Goal: Information Seeking & Learning: Learn about a topic

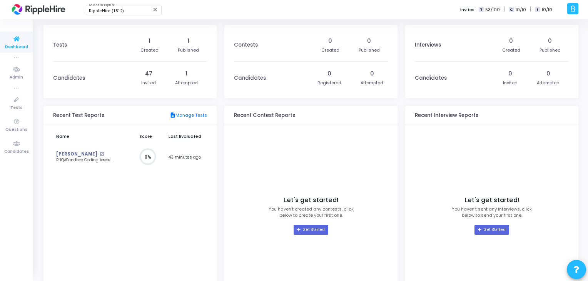
scroll to position [3, 3]
click at [100, 154] on mat-icon "open_in_new" at bounding box center [102, 154] width 4 height 4
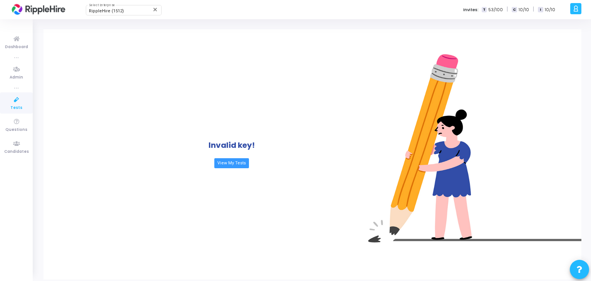
click at [582, 14] on div "A Admin Settings Account settings and more Log Out My Profile My Tasks Messages…" at bounding box center [579, 9] width 23 height 19
click at [581, 10] on div at bounding box center [576, 8] width 11 height 11
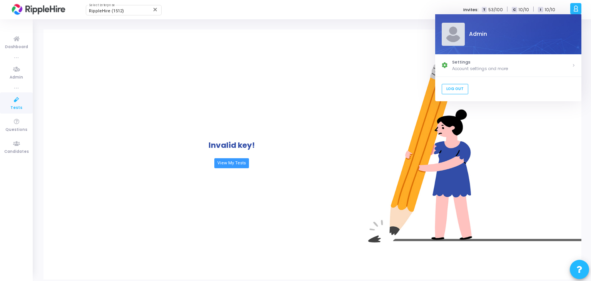
click at [223, 72] on div "Invalid key! View My Tests" at bounding box center [231, 154] width 377 height 250
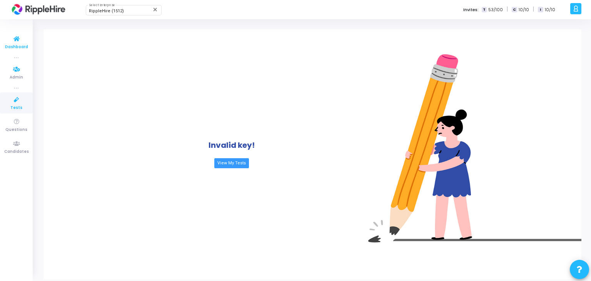
click at [5, 34] on link "Dashboard" at bounding box center [16, 42] width 33 height 21
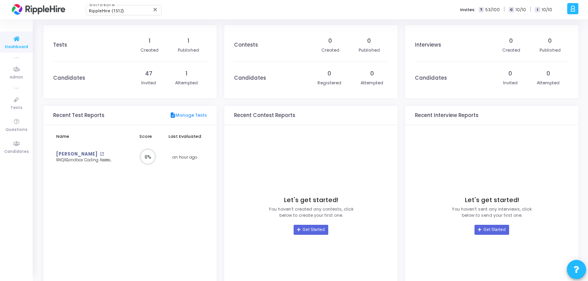
scroll to position [17, 8]
click at [56, 39] on div "Tests" at bounding box center [90, 45] width 75 height 32
click at [174, 47] on div "1 Created 1 Published" at bounding box center [169, 45] width 75 height 32
click at [199, 49] on div "1 Created 1 Published" at bounding box center [169, 45] width 75 height 32
click at [150, 76] on div "47" at bounding box center [148, 74] width 7 height 8
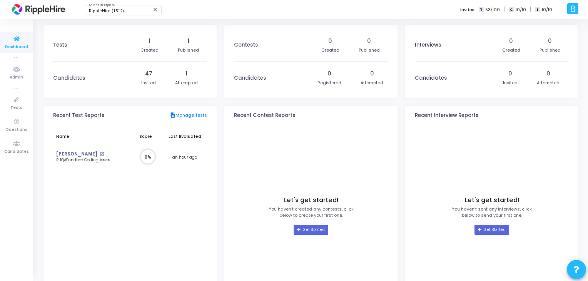
click at [192, 80] on div "Attempted" at bounding box center [186, 83] width 23 height 7
click at [25, 149] on span "Candidates" at bounding box center [16, 152] width 25 height 7
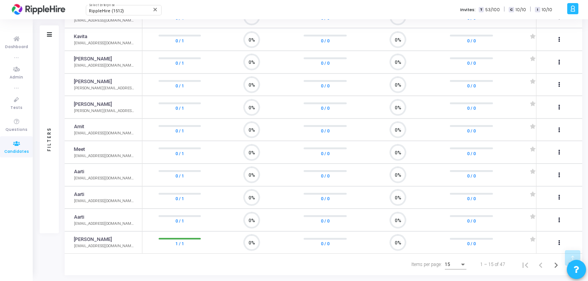
click at [460, 263] on div "Items per page:" at bounding box center [463, 265] width 7 height 6
click at [458, 217] on span "20" at bounding box center [457, 219] width 22 height 14
click at [85, 239] on link "[PERSON_NAME]" at bounding box center [93, 239] width 38 height 7
click at [247, 236] on icon "0%" at bounding box center [249, 243] width 23 height 20
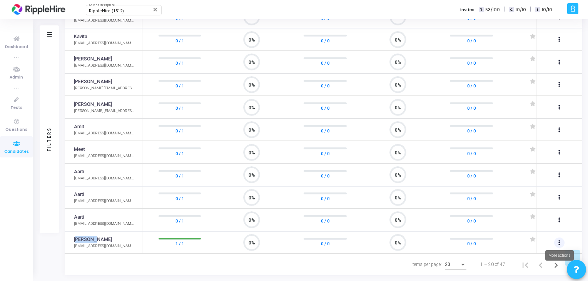
click at [560, 241] on icon at bounding box center [560, 243] width 2 height 4
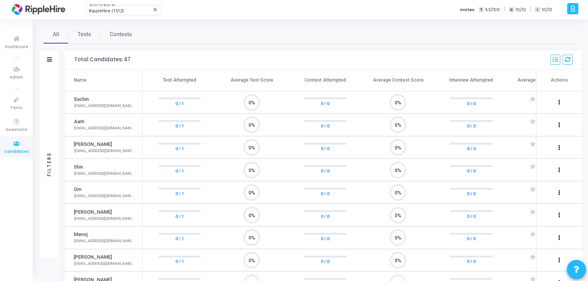
click at [87, 35] on div at bounding box center [294, 140] width 588 height 281
click at [117, 36] on span "Contests" at bounding box center [121, 34] width 22 height 8
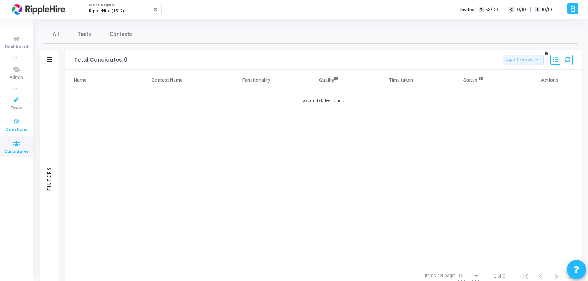
click at [10, 118] on icon at bounding box center [16, 122] width 16 height 10
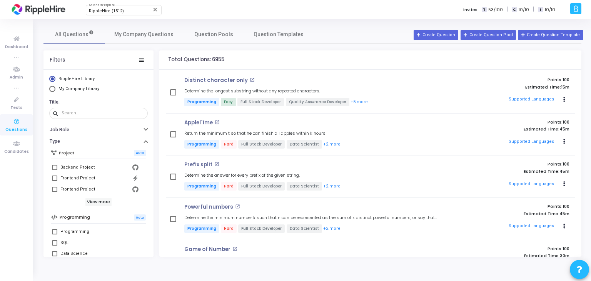
click at [496, 7] on span "53/100" at bounding box center [496, 10] width 15 height 7
click at [530, 10] on div "T 53/100 | C 10/10 | I 10/10" at bounding box center [519, 9] width 74 height 8
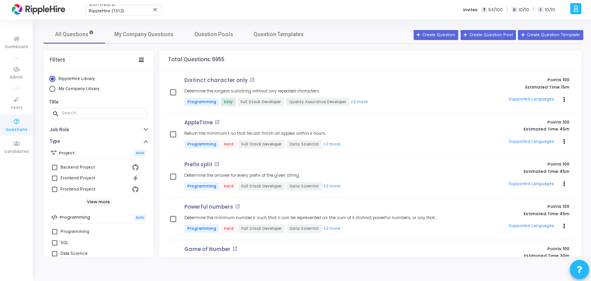
click at [492, 10] on span "53/100" at bounding box center [496, 10] width 15 height 7
drag, startPoint x: 492, startPoint y: 10, endPoint x: 503, endPoint y: 10, distance: 10.8
click at [503, 10] on span "53/100" at bounding box center [496, 10] width 15 height 7
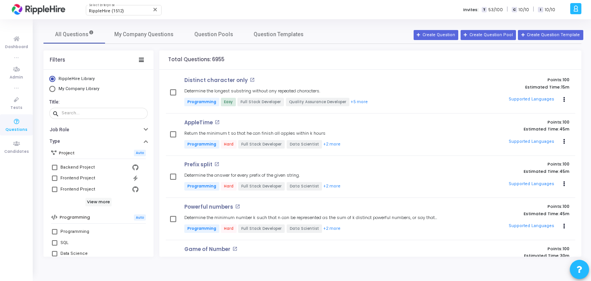
click at [495, 10] on span "53/100" at bounding box center [496, 10] width 15 height 7
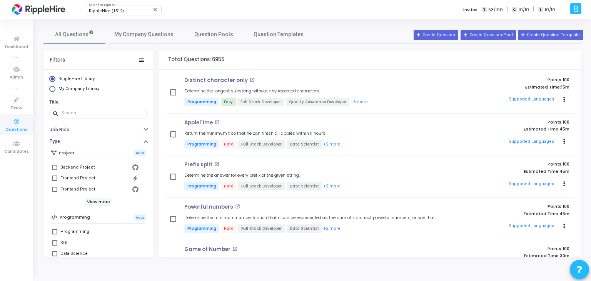
click at [498, 10] on span "53/100" at bounding box center [496, 10] width 15 height 7
click at [15, 142] on icon at bounding box center [16, 144] width 16 height 10
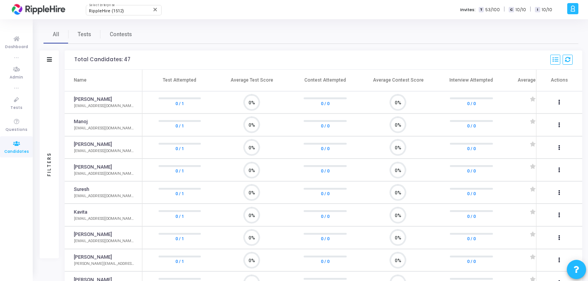
click at [125, 59] on div "Total Candidates: 47" at bounding box center [102, 60] width 56 height 6
click at [492, 9] on span "53/100" at bounding box center [492, 10] width 15 height 7
click at [499, 8] on span "53/100" at bounding box center [492, 10] width 15 height 7
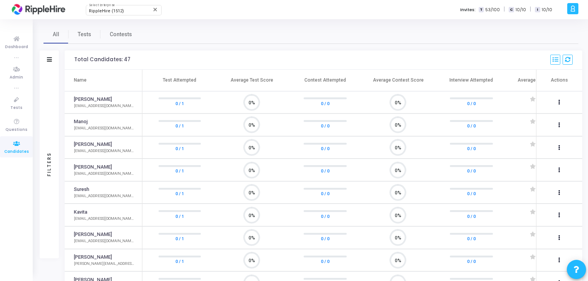
click at [499, 8] on span "53/100" at bounding box center [492, 10] width 15 height 7
click at [491, 12] on span "53/100" at bounding box center [492, 10] width 15 height 7
click at [519, 10] on span "10/10" at bounding box center [521, 10] width 10 height 7
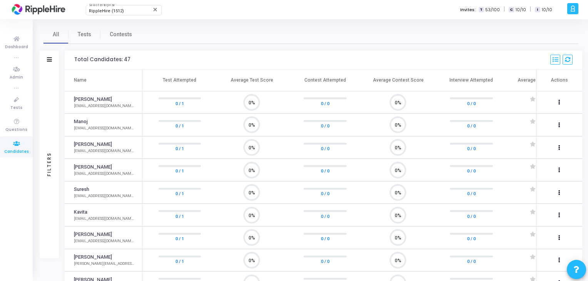
click at [519, 10] on span "10/10" at bounding box center [521, 10] width 10 height 7
drag, startPoint x: 500, startPoint y: 7, endPoint x: 487, endPoint y: 8, distance: 12.8
click at [487, 8] on div "T 53/100" at bounding box center [490, 10] width 22 height 7
click at [491, 10] on span "53/100" at bounding box center [492, 10] width 15 height 7
drag, startPoint x: 493, startPoint y: 7, endPoint x: 485, endPoint y: 13, distance: 9.9
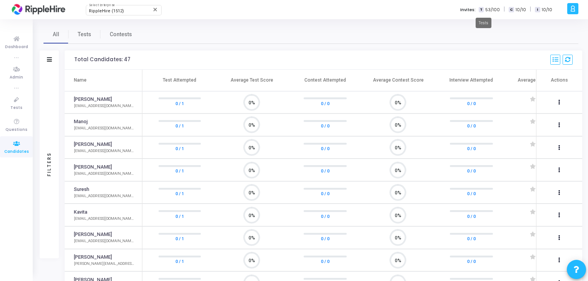
click at [485, 13] on body "RippleHire (1512) Select Enterprise close A Admin Settings Account settings and…" at bounding box center [294, 140] width 588 height 281
click at [487, 22] on div "All Tests Contests Filters Filters Candidate Name/Email search Test Attempted C…" at bounding box center [311, 237] width 554 height 437
click at [20, 122] on icon at bounding box center [16, 122] width 16 height 10
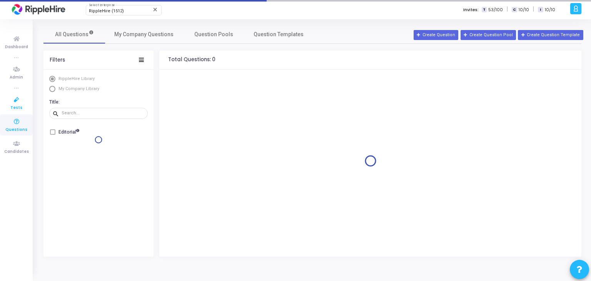
click at [12, 99] on icon at bounding box center [16, 100] width 16 height 10
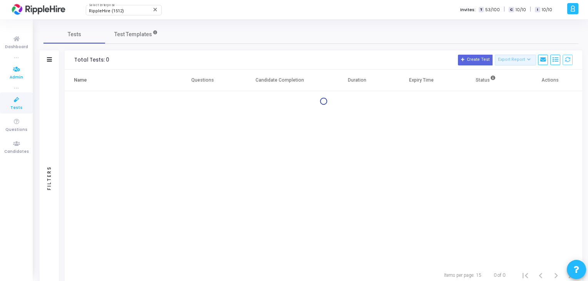
click at [13, 71] on icon at bounding box center [16, 70] width 16 height 10
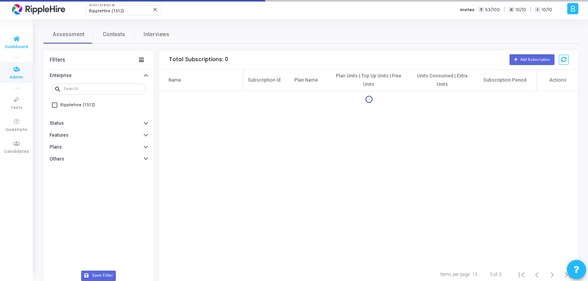
click at [15, 41] on icon at bounding box center [16, 39] width 16 height 10
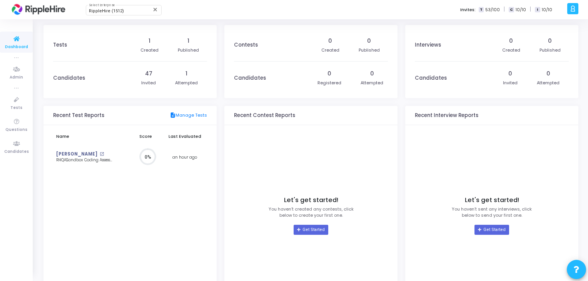
click at [48, 157] on kt-portlet-body "Name Score Last Evaluated [PERSON_NAME] open_in_new RHQASandbox Coding Assessme…" at bounding box center [129, 213] width 173 height 177
click at [59, 155] on link "[PERSON_NAME]" at bounding box center [76, 154] width 41 height 7
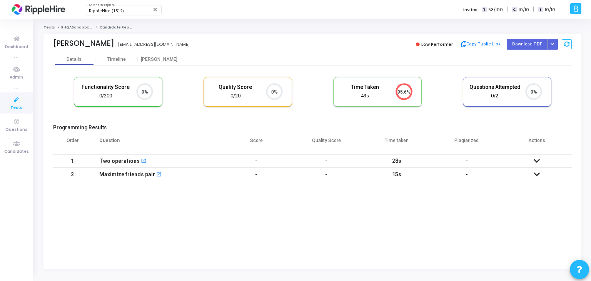
click at [533, 174] on td at bounding box center [537, 174] width 70 height 13
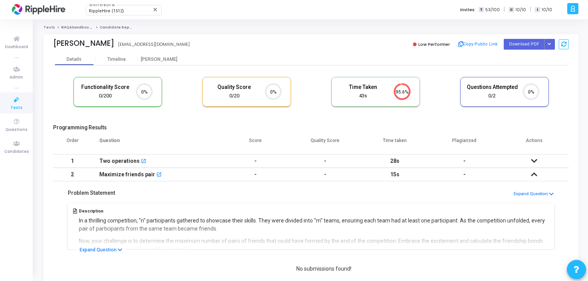
scroll to position [34, 0]
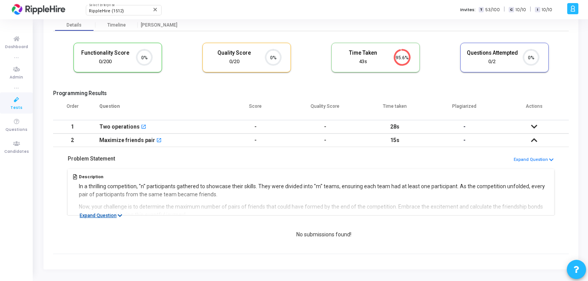
click at [108, 217] on button "Expand Question" at bounding box center [100, 216] width 51 height 8
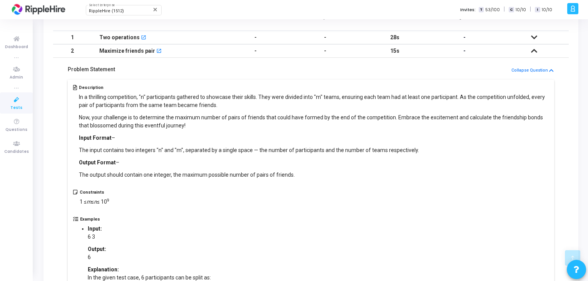
scroll to position [6, 0]
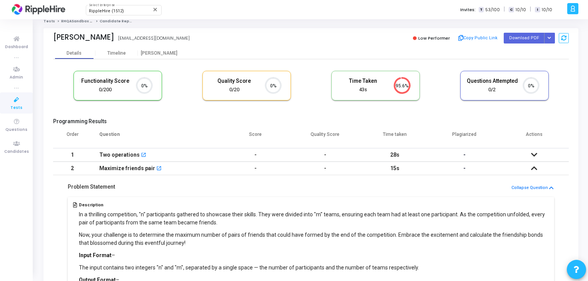
click at [530, 153] on td at bounding box center [534, 154] width 70 height 13
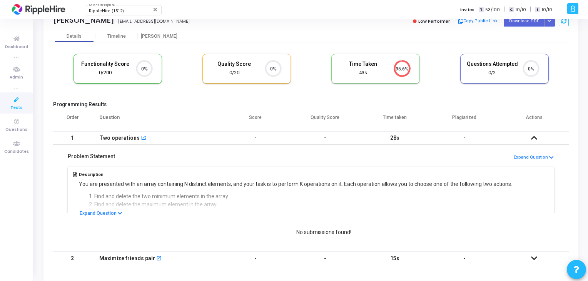
scroll to position [24, 0]
click at [106, 206] on div "Description You are presented with an array containing N distinct elements, and…" at bounding box center [311, 188] width 490 height 48
click at [107, 209] on button "Expand Question" at bounding box center [100, 213] width 51 height 8
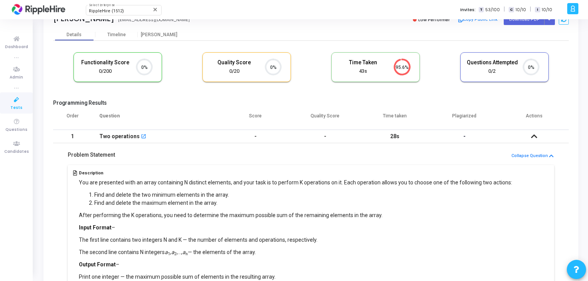
scroll to position [15, 0]
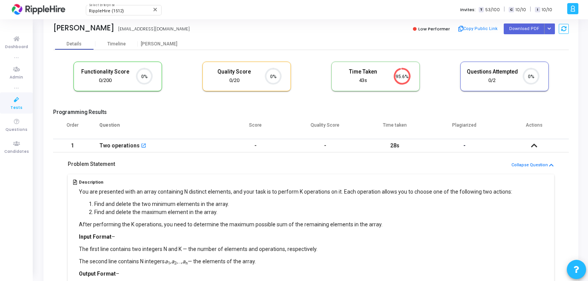
click at [535, 144] on icon at bounding box center [534, 145] width 6 height 5
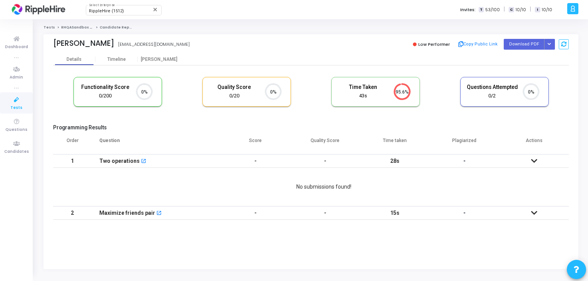
scroll to position [0, 0]
drag, startPoint x: 86, startPoint y: 156, endPoint x: 190, endPoint y: 179, distance: 106.5
click at [190, 179] on tbody "1 Two operations open_in_new - - 28s - No submissions found! 2 Maximize friends…" at bounding box center [312, 167] width 519 height 27
click at [190, 179] on div "Maximize friends pair open_in_new" at bounding box center [156, 174] width 114 height 13
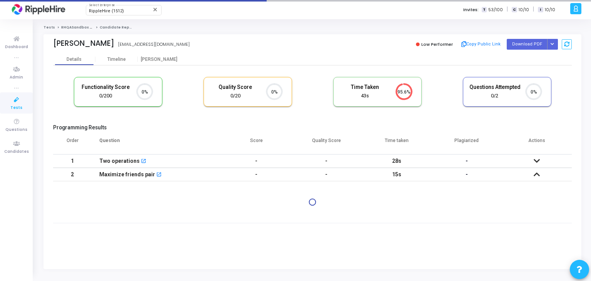
click at [190, 178] on div "Maximize friends pair open_in_new" at bounding box center [156, 174] width 114 height 13
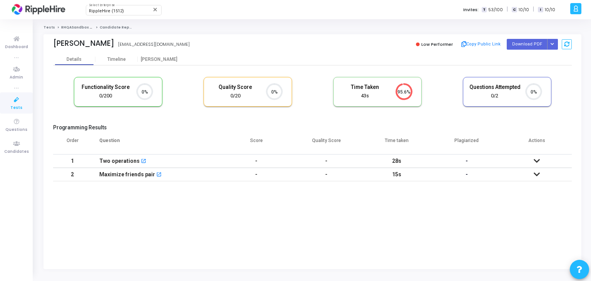
click at [191, 160] on div "Two operations open_in_new" at bounding box center [156, 161] width 114 height 13
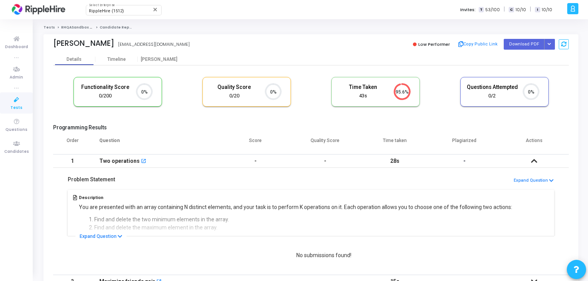
scroll to position [34, 0]
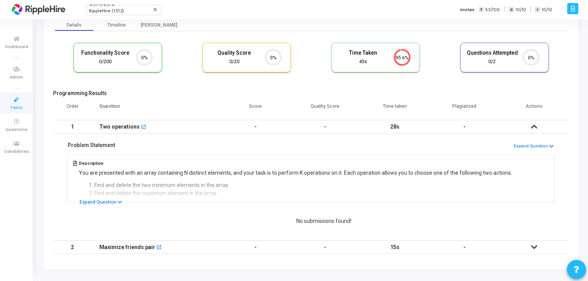
click at [104, 208] on cj-question-submission-details "Problem Statement Expand Question Description You are presented with an array c…" at bounding box center [311, 187] width 516 height 107
click at [110, 205] on button "Expand Question" at bounding box center [100, 202] width 51 height 8
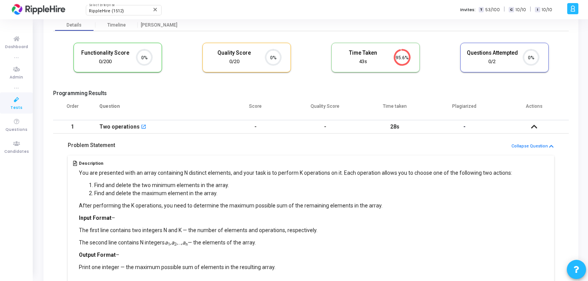
scroll to position [213, 0]
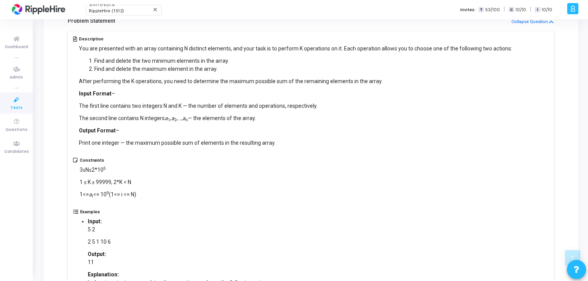
click at [110, 205] on div "Constraints 3≤N≤2*10 5 1 ≤ K ≤ 99999, 2*K < N 1<= a i <= 10 9 (1<= i <= N)" at bounding box center [311, 184] width 476 height 52
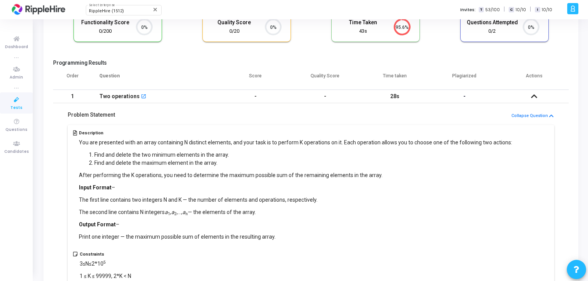
click at [533, 97] on icon at bounding box center [534, 96] width 6 height 5
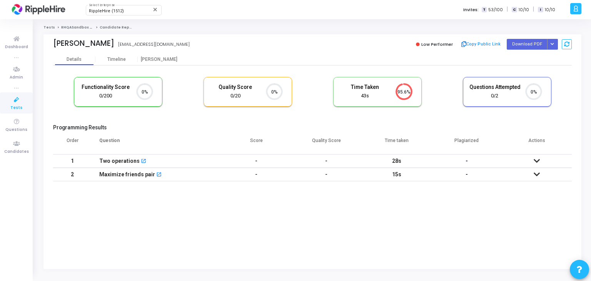
click at [286, 176] on td "-" at bounding box center [256, 174] width 70 height 13
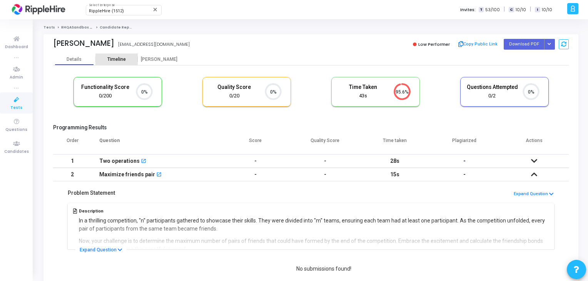
click at [114, 59] on div "Timeline" at bounding box center [116, 60] width 18 height 6
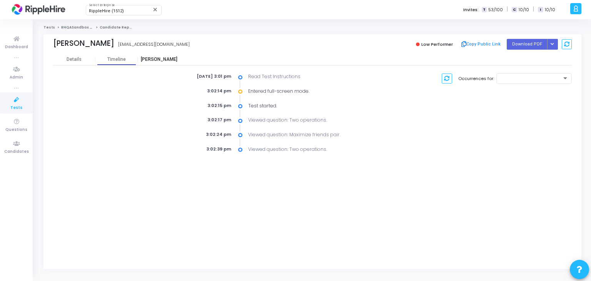
click at [152, 59] on div "[PERSON_NAME]" at bounding box center [159, 60] width 42 height 6
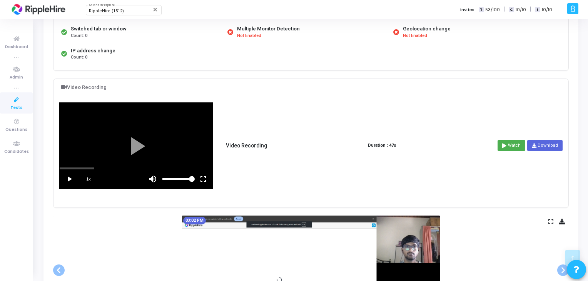
scroll to position [283, 0]
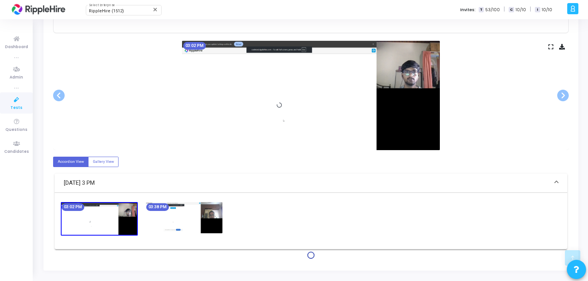
click at [191, 221] on img at bounding box center [184, 217] width 77 height 31
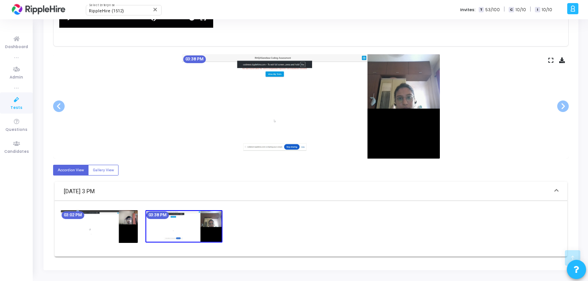
click at [103, 227] on img at bounding box center [99, 226] width 77 height 33
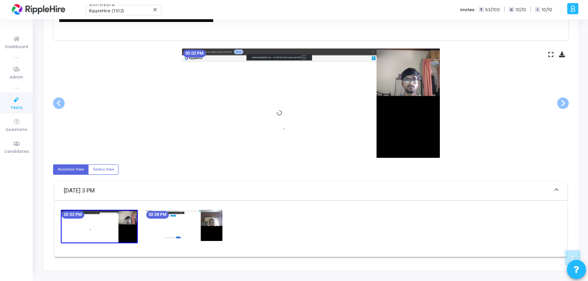
click at [162, 230] on img at bounding box center [184, 225] width 77 height 31
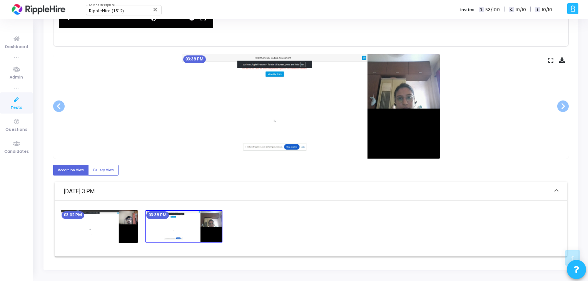
click at [132, 228] on img at bounding box center [99, 226] width 77 height 33
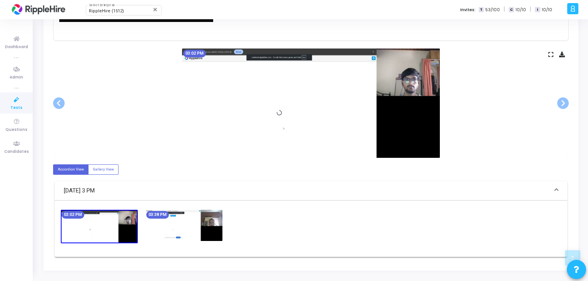
click at [203, 218] on img at bounding box center [184, 225] width 77 height 31
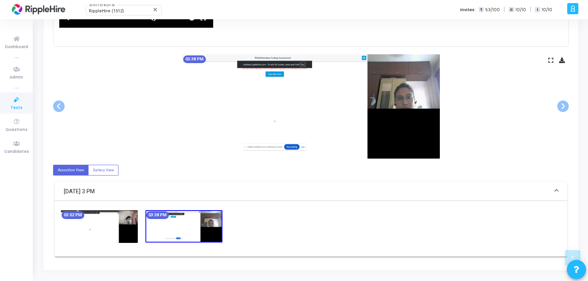
click at [93, 226] on img at bounding box center [99, 226] width 77 height 33
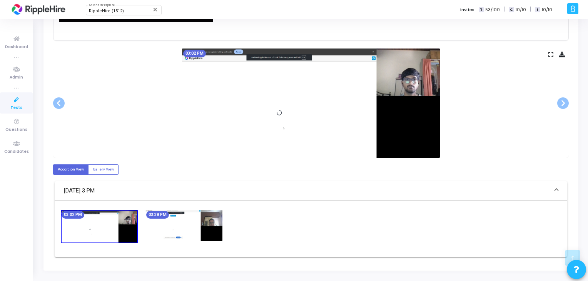
click at [166, 227] on img at bounding box center [184, 225] width 77 height 31
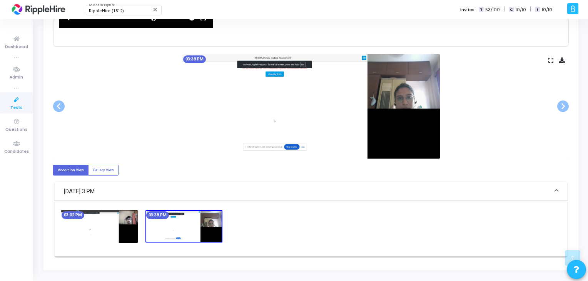
click at [103, 228] on img at bounding box center [99, 226] width 77 height 33
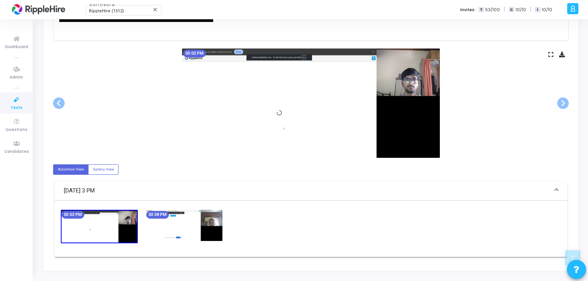
click at [156, 230] on img at bounding box center [184, 225] width 77 height 31
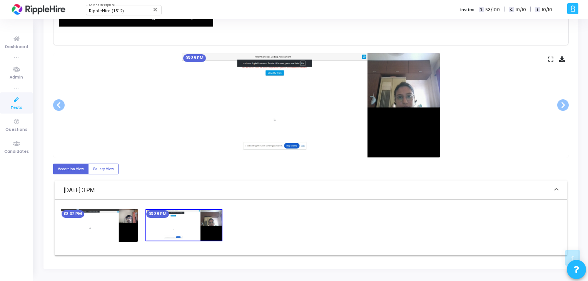
scroll to position [324, 0]
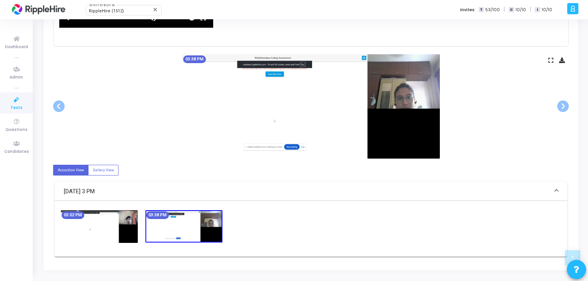
click at [105, 216] on img at bounding box center [99, 226] width 77 height 33
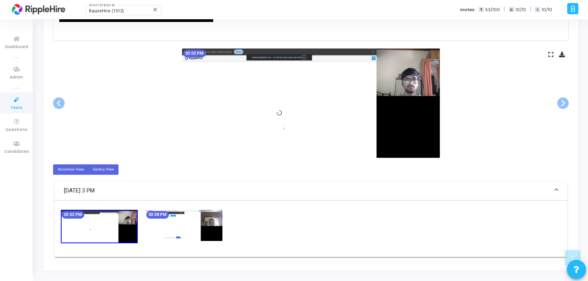
click at [103, 168] on label "Gallery View" at bounding box center [103, 169] width 30 height 10
click at [98, 168] on input "Gallery View" at bounding box center [95, 169] width 5 height 5
radio input "true"
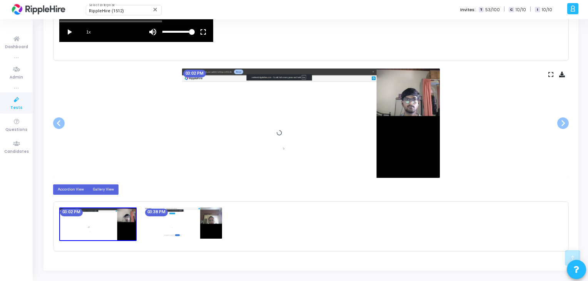
click at [82, 190] on label "Accordion View" at bounding box center [70, 189] width 35 height 10
click at [63, 190] on input "Accordion View" at bounding box center [60, 189] width 5 height 5
radio input "true"
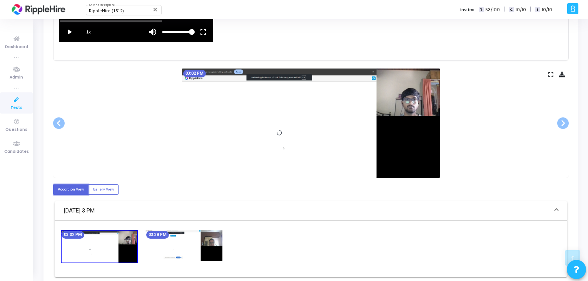
click at [156, 239] on img at bounding box center [184, 245] width 77 height 31
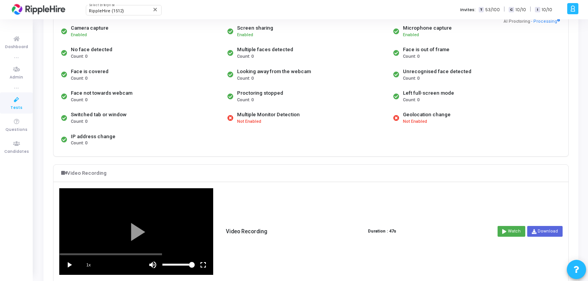
scroll to position [0, 0]
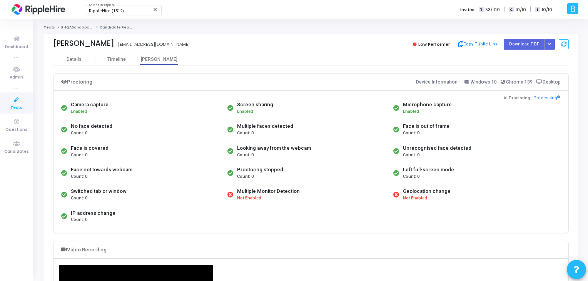
click at [199, 119] on div "No face detected Count: 0" at bounding box center [142, 130] width 166 height 22
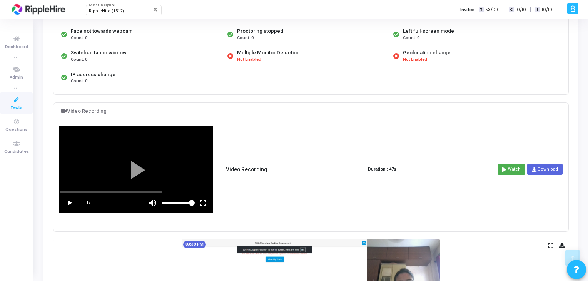
scroll to position [279, 0]
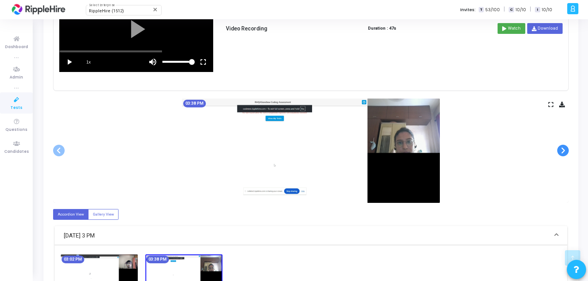
click at [567, 155] on span at bounding box center [563, 151] width 12 height 12
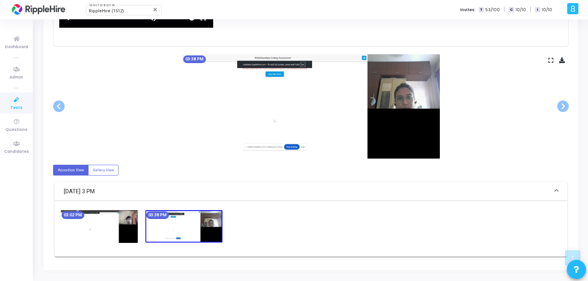
click at [119, 217] on img at bounding box center [99, 226] width 77 height 33
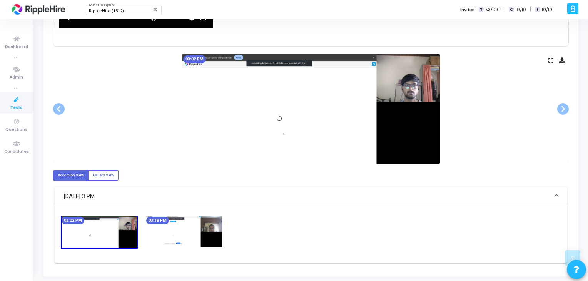
click at [177, 237] on img at bounding box center [184, 231] width 77 height 31
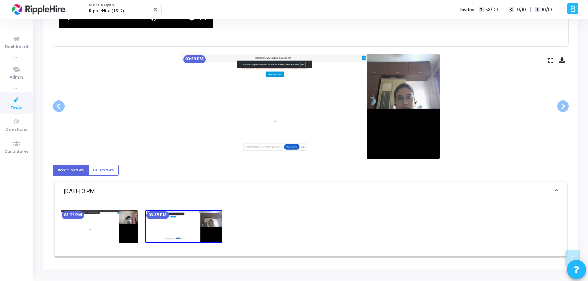
click at [115, 218] on img at bounding box center [99, 226] width 77 height 33
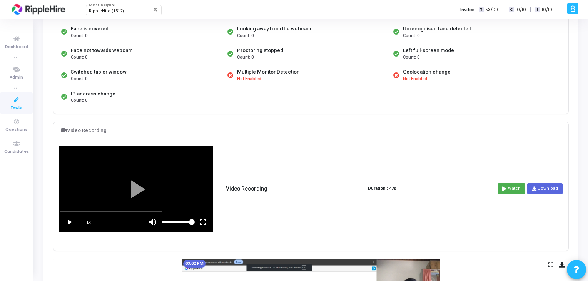
scroll to position [0, 0]
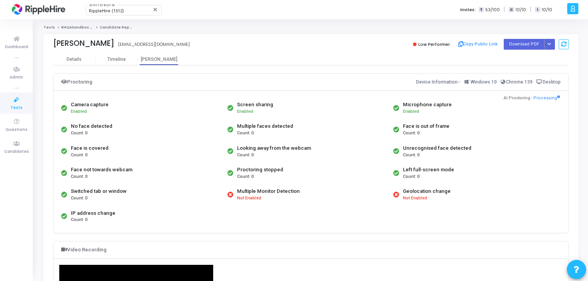
click at [431, 43] on span "Low Performer" at bounding box center [434, 44] width 32 height 6
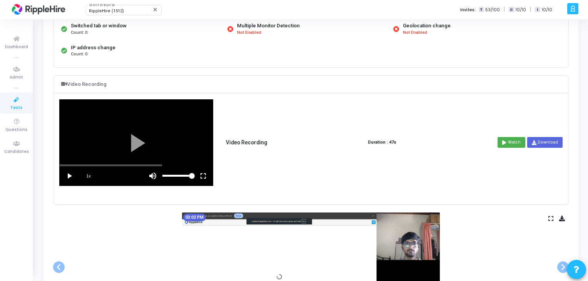
scroll to position [33, 0]
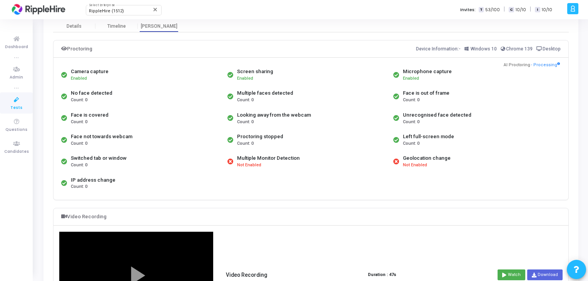
click at [272, 157] on div "Multiple Monitor Detection" at bounding box center [268, 158] width 63 height 8
click at [240, 163] on span "Not Enabled" at bounding box center [249, 165] width 24 height 7
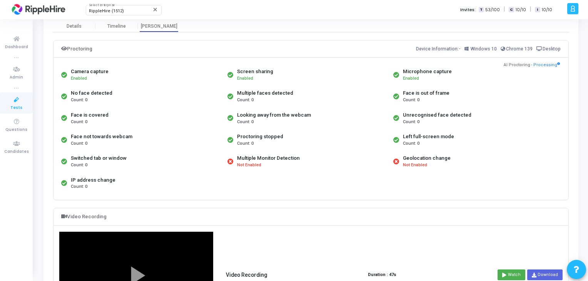
click at [240, 163] on span "Not Enabled" at bounding box center [249, 165] width 24 height 7
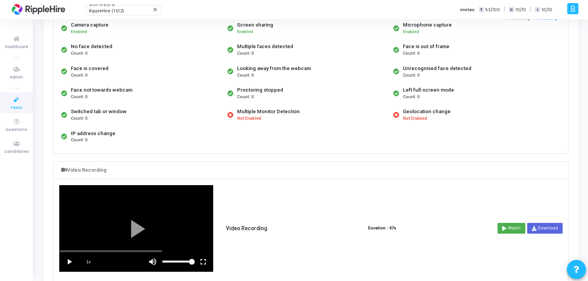
scroll to position [0, 0]
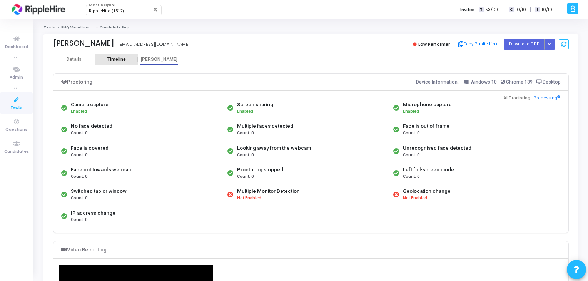
click at [106, 60] on div "Timeline" at bounding box center [116, 60] width 42 height 6
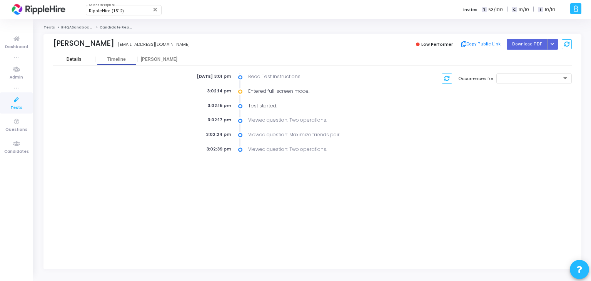
click at [80, 59] on div "Details" at bounding box center [74, 60] width 15 height 6
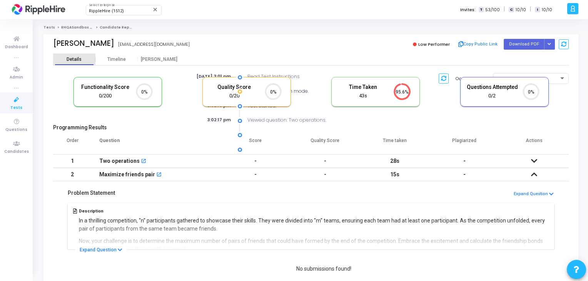
scroll to position [3, 3]
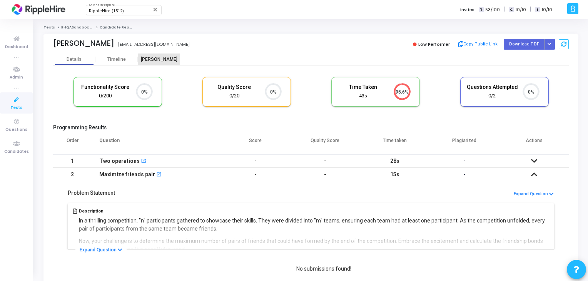
click at [145, 54] on div "[PERSON_NAME]" at bounding box center [159, 60] width 42 height 12
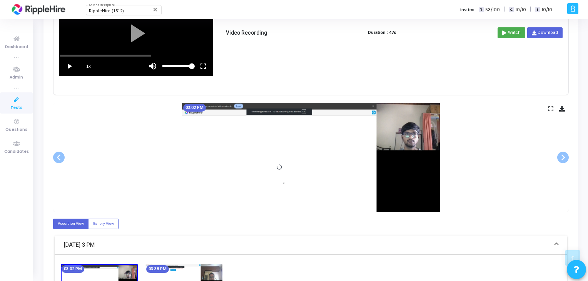
scroll to position [299, 0]
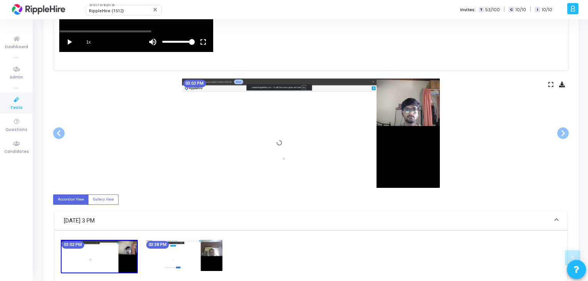
click at [89, 204] on label "Gallery View" at bounding box center [103, 199] width 30 height 10
click at [93, 202] on input "Gallery View" at bounding box center [95, 199] width 5 height 5
radio input "true"
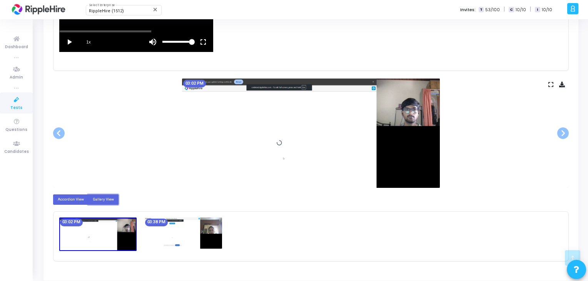
click at [69, 202] on label "Accordion View" at bounding box center [70, 199] width 35 height 10
click at [63, 202] on input "Accordion View" at bounding box center [60, 199] width 5 height 5
radio input "true"
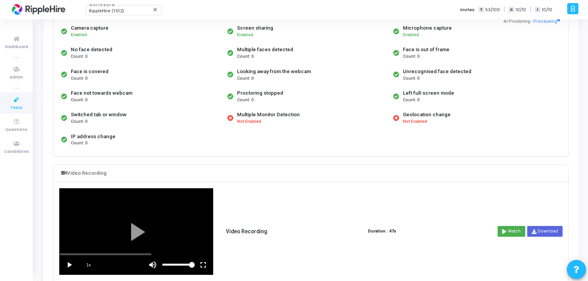
scroll to position [0, 0]
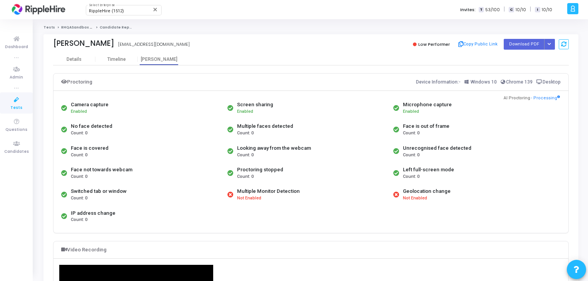
click at [526, 85] on div "Chrome 139" at bounding box center [517, 81] width 32 height 9
click at [525, 85] on div "Chrome 139" at bounding box center [517, 81] width 32 height 9
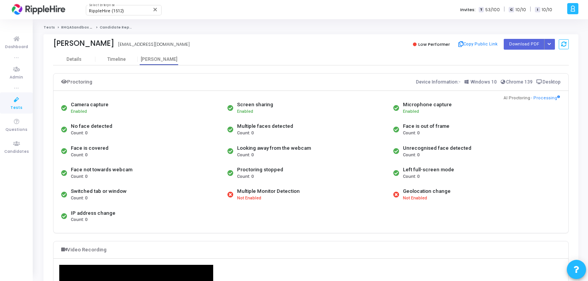
click at [518, 84] on span "Chrome 139" at bounding box center [519, 81] width 27 height 5
click at [483, 81] on span "Windows 10" at bounding box center [484, 81] width 26 height 5
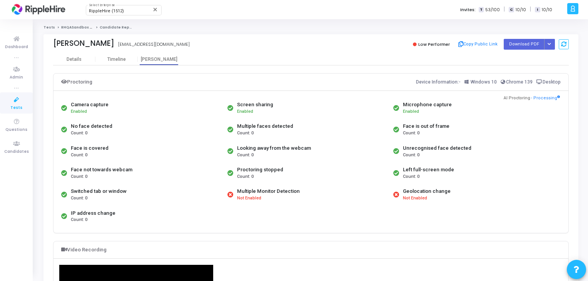
click at [483, 81] on span "Windows 10" at bounding box center [484, 81] width 26 height 5
